Goal: Information Seeking & Learning: Learn about a topic

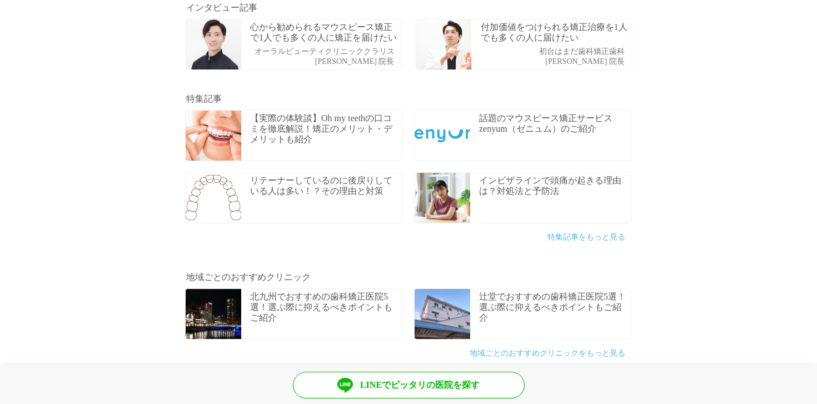
scroll to position [436, 0]
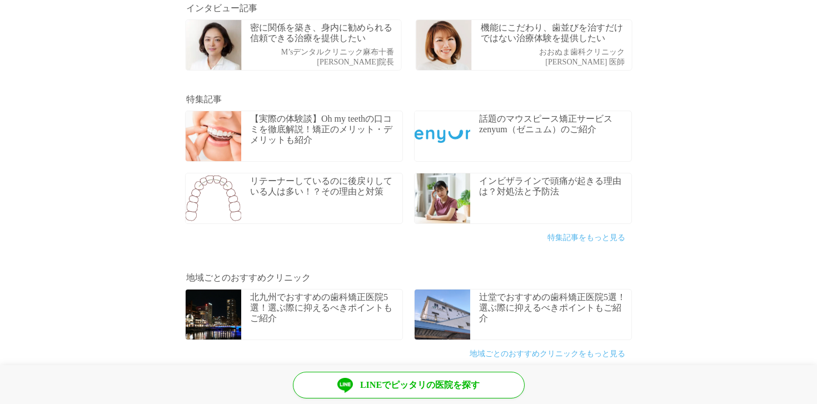
click at [586, 235] on link "特集記事をもっと見る" at bounding box center [586, 237] width 78 height 8
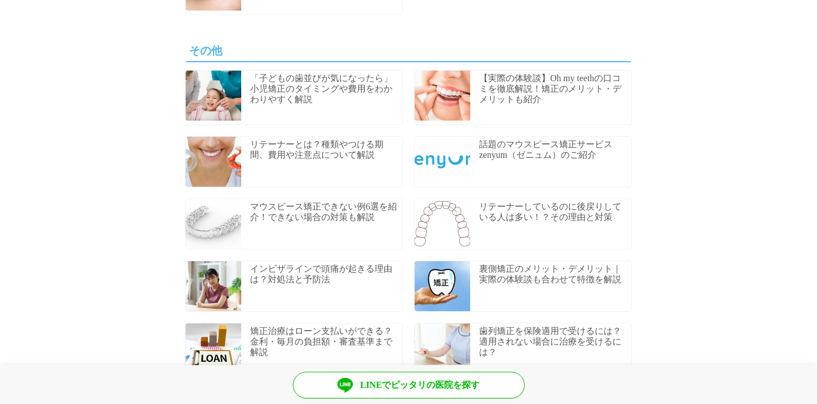
scroll to position [567, 0]
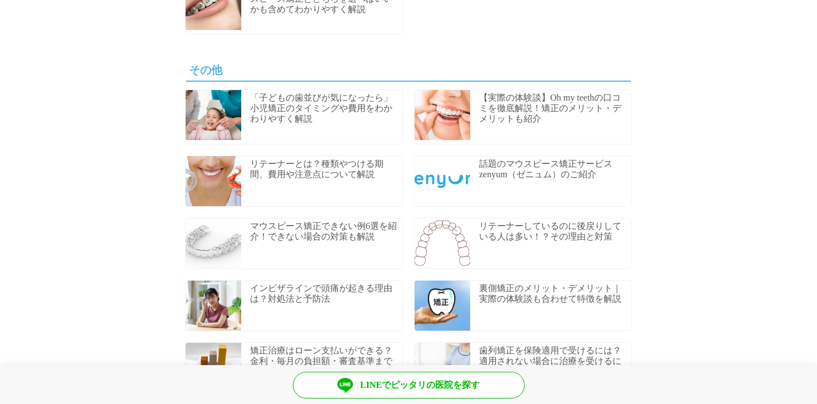
click at [289, 105] on p "「子どもの歯並びが気になったら」小児矯正のタイミングや費用をわかわりやすく解説" at bounding box center [324, 108] width 149 height 32
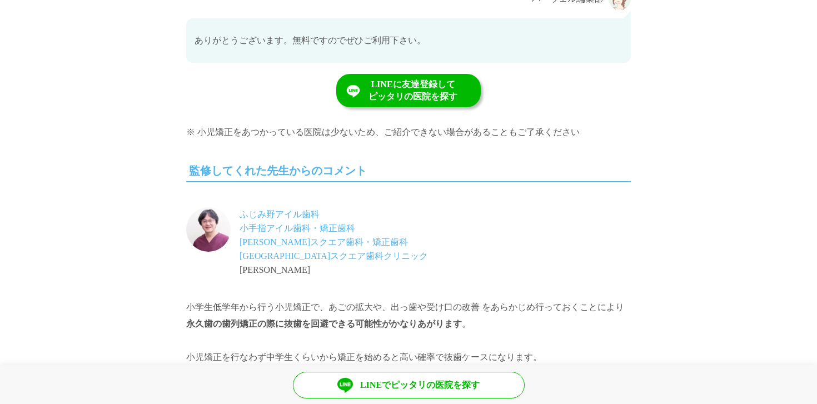
scroll to position [8544, 0]
